Goal: Obtain resource: Obtain resource

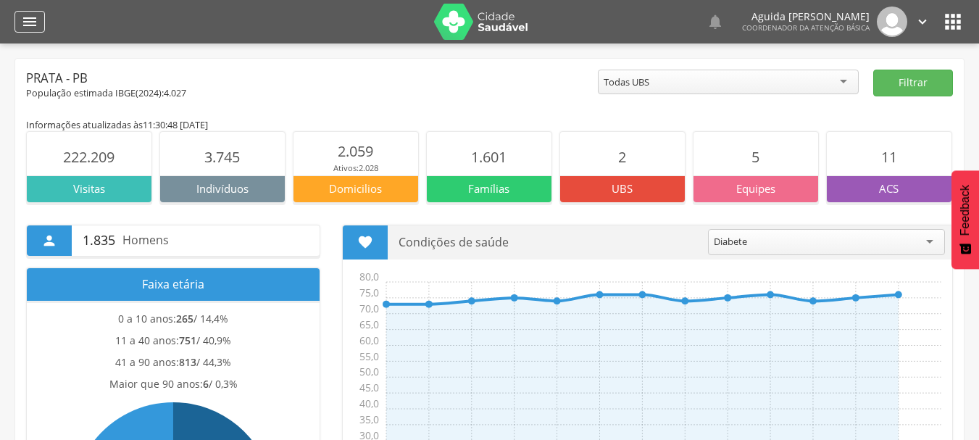
click at [28, 19] on icon "" at bounding box center [29, 21] width 17 height 17
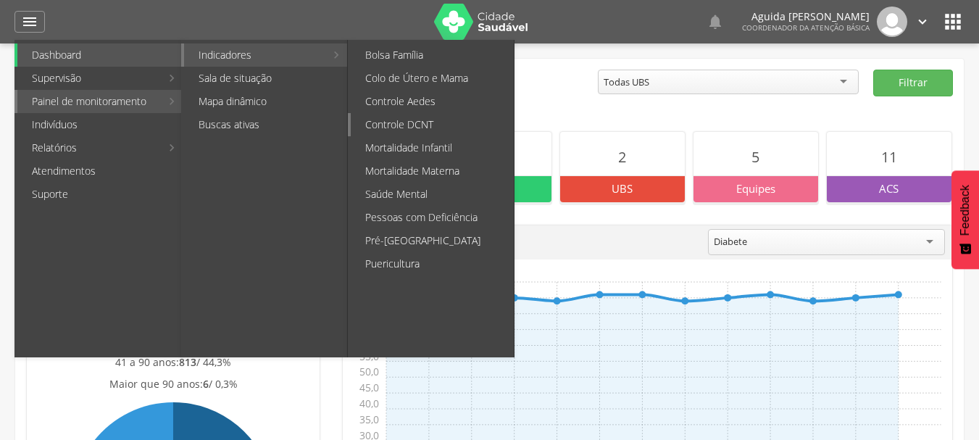
click at [397, 119] on link "Controle DCNT" at bounding box center [432, 124] width 163 height 23
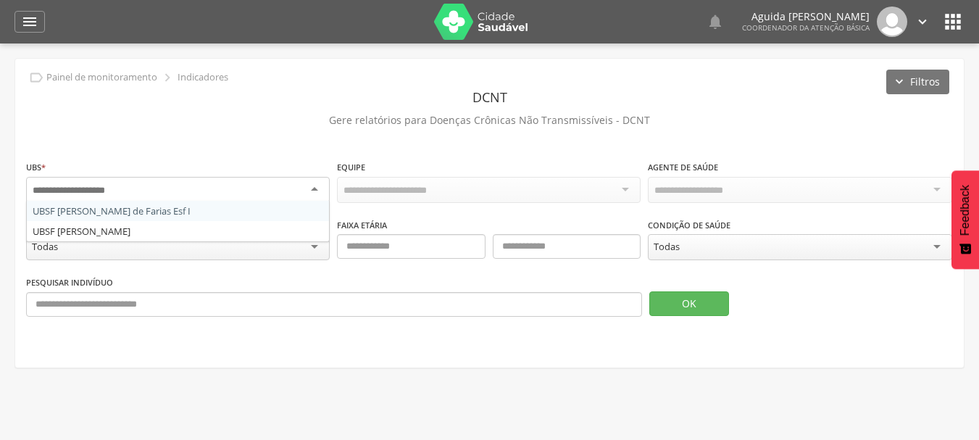
click at [171, 186] on div at bounding box center [178, 190] width 304 height 26
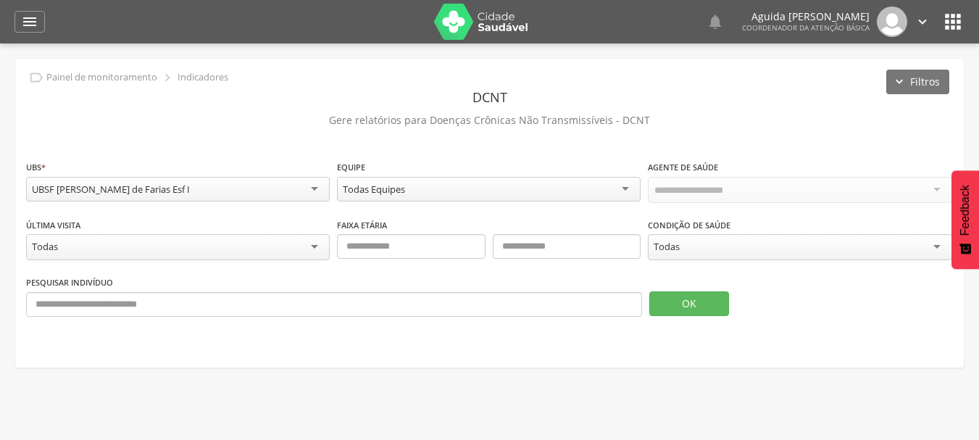
click at [424, 186] on div "Todas Equipes" at bounding box center [489, 189] width 304 height 25
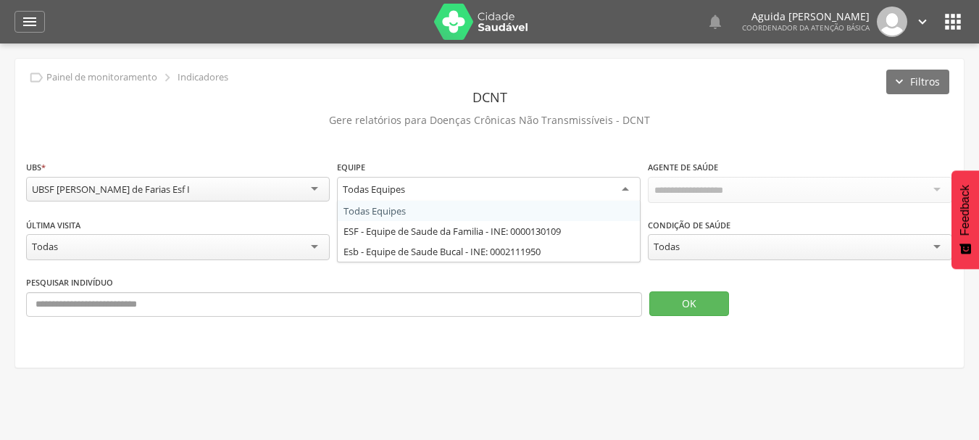
click at [424, 186] on div "Todas Equipes" at bounding box center [489, 190] width 304 height 26
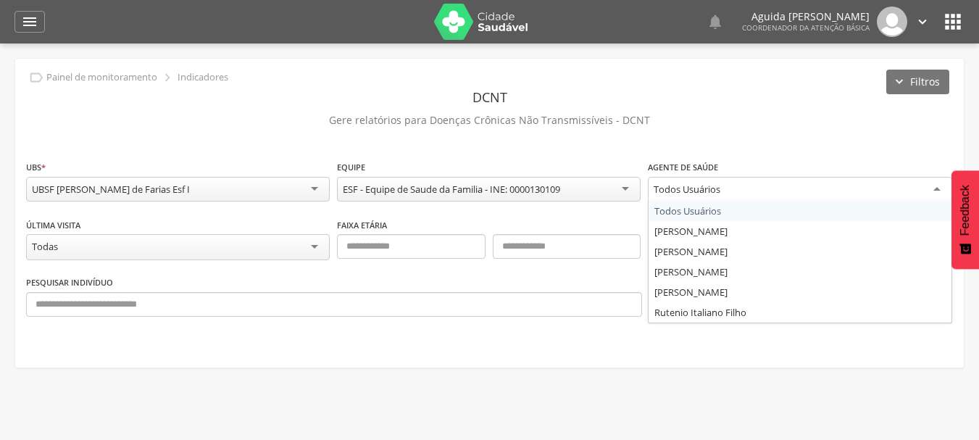
click at [662, 192] on div "Todos Usuários" at bounding box center [687, 189] width 67 height 13
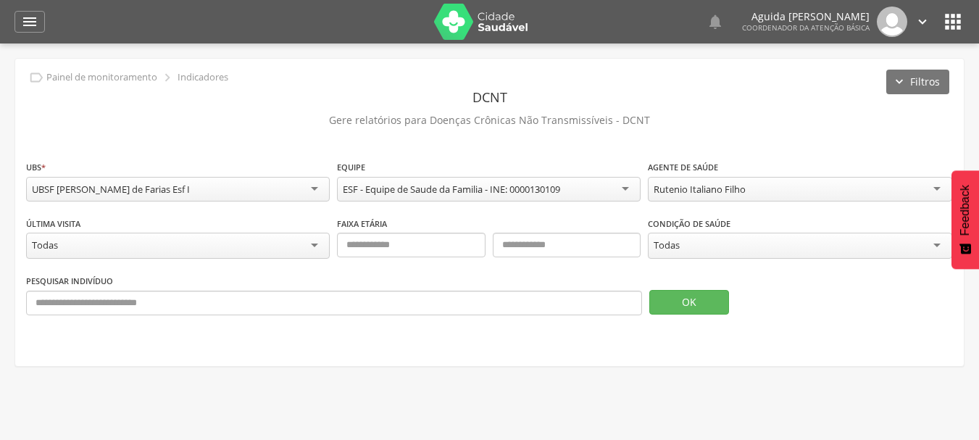
click at [673, 244] on div "Todas" at bounding box center [667, 244] width 26 height 13
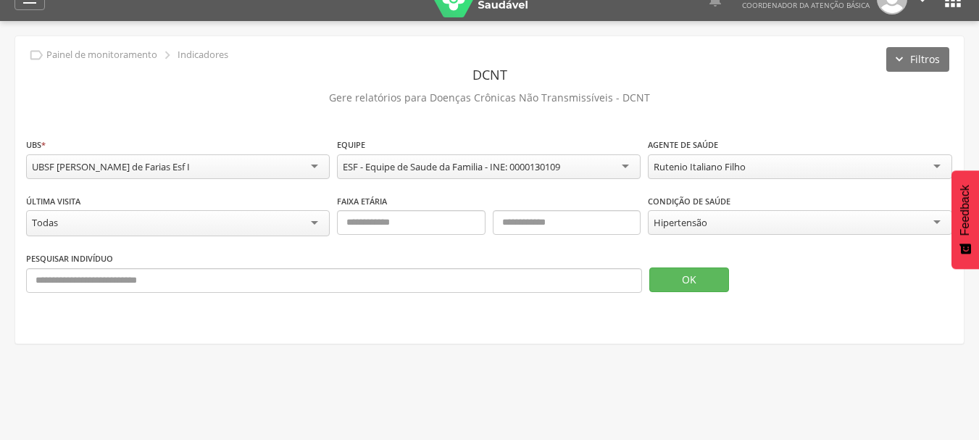
scroll to position [43, 0]
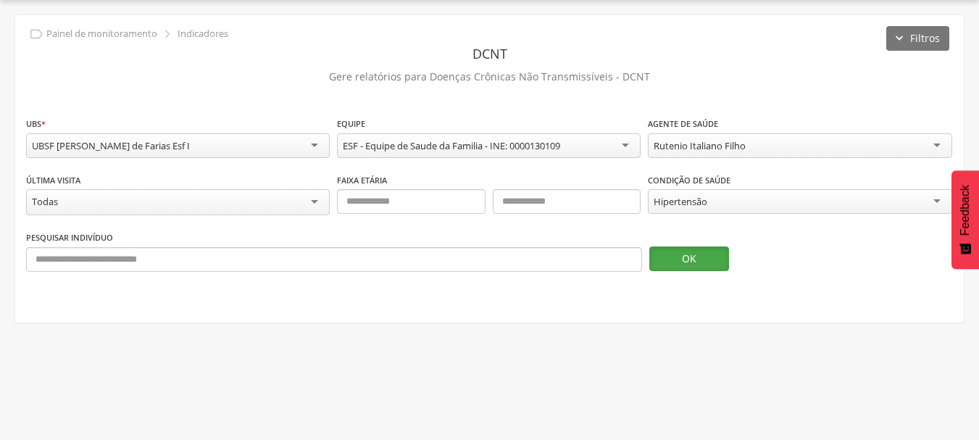
click at [667, 253] on button "OK" at bounding box center [689, 258] width 80 height 25
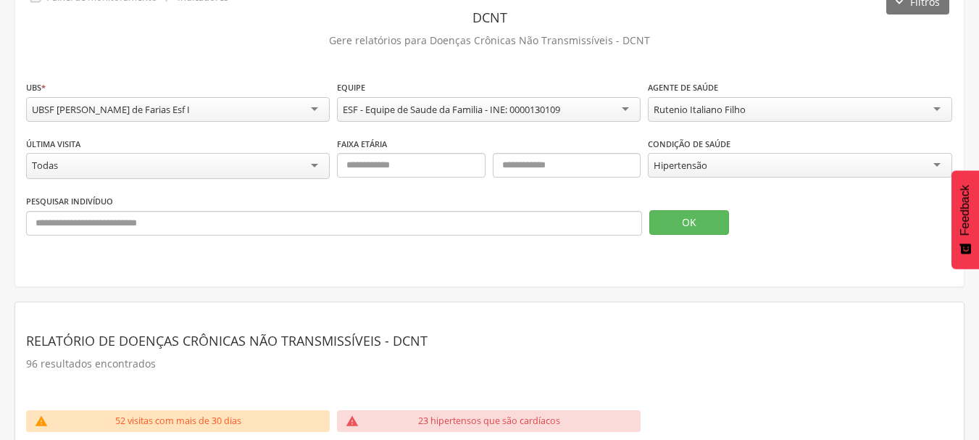
scroll to position [290, 0]
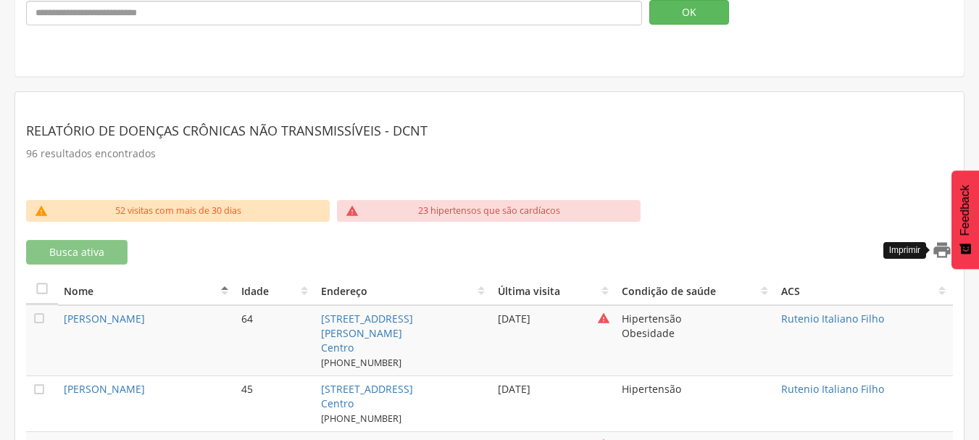
click at [941, 240] on icon "" at bounding box center [942, 250] width 20 height 20
click at [935, 250] on icon "" at bounding box center [942, 250] width 20 height 20
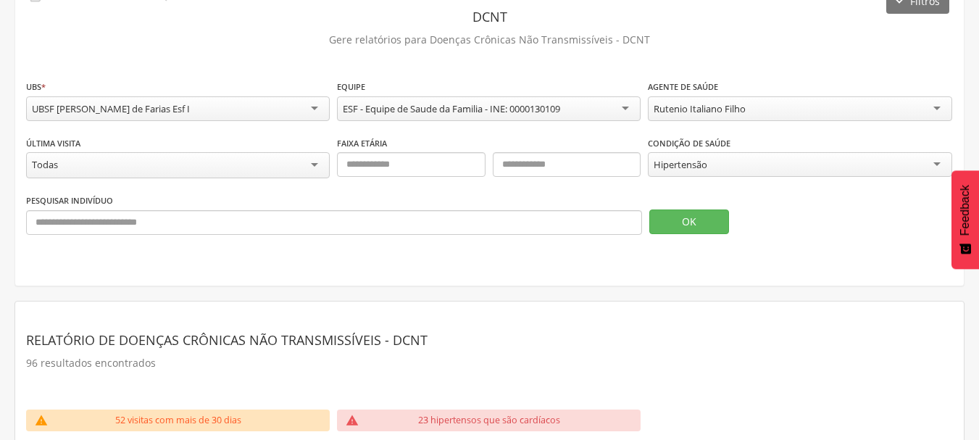
scroll to position [217, 0]
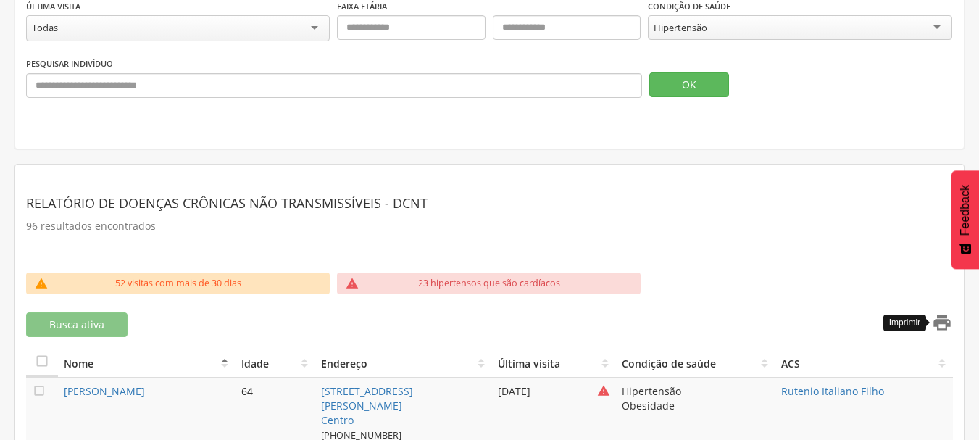
click at [943, 312] on icon "" at bounding box center [942, 322] width 20 height 20
click at [938, 319] on icon "" at bounding box center [942, 322] width 20 height 20
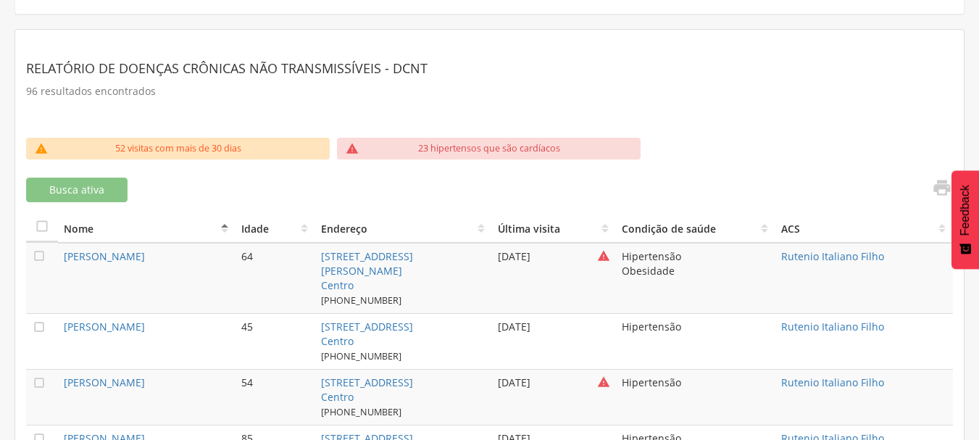
scroll to position [362, 0]
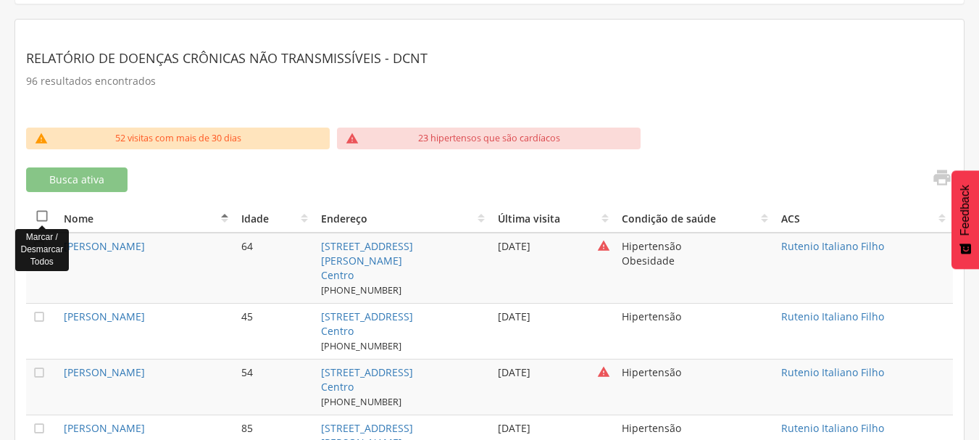
click at [45, 209] on icon "" at bounding box center [42, 216] width 14 height 14
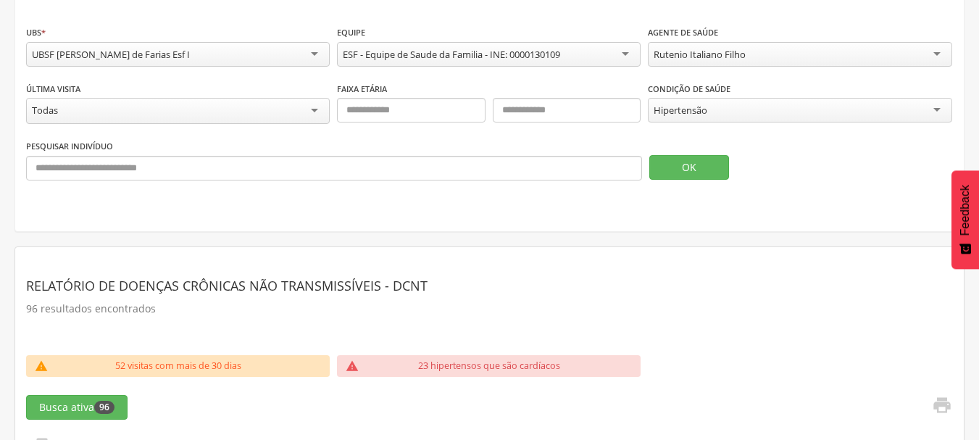
scroll to position [290, 0]
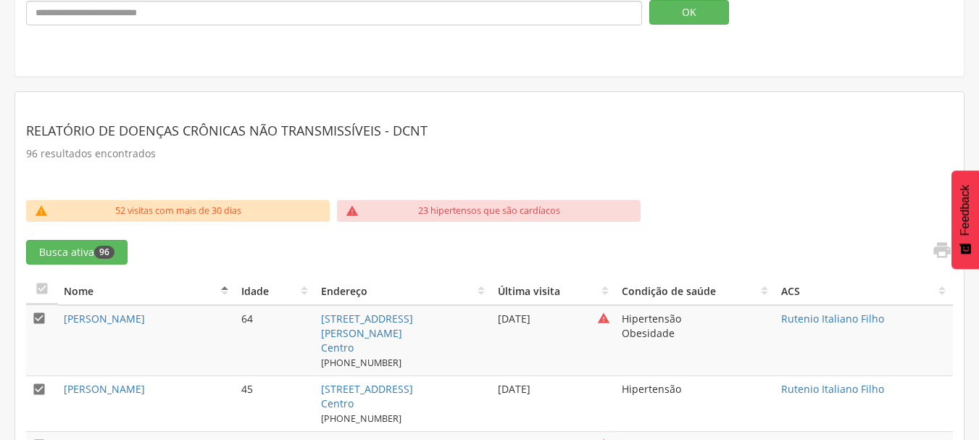
click at [940, 246] on icon "" at bounding box center [942, 250] width 20 height 20
